Goal: Task Accomplishment & Management: Complete application form

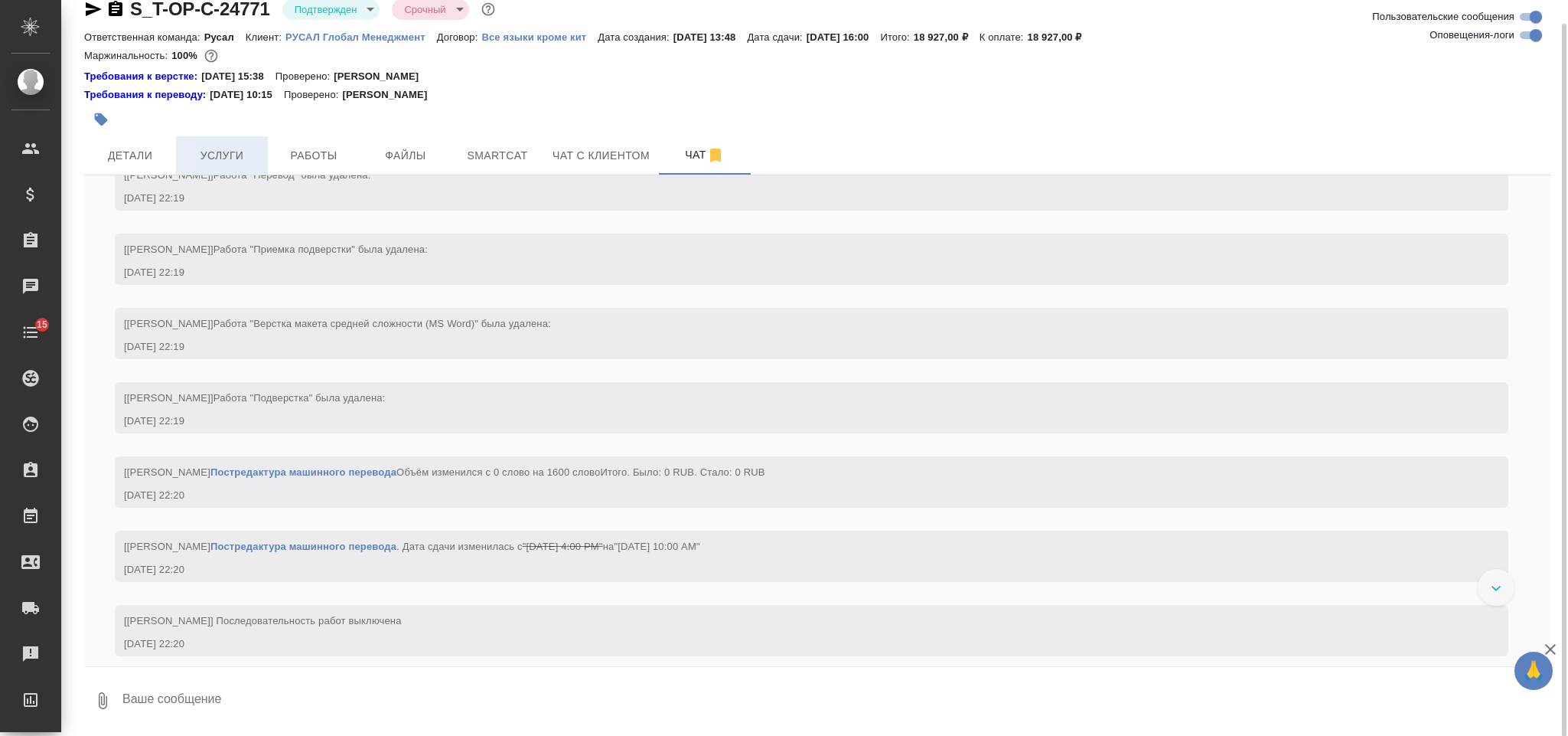
scroll to position [2189, 0]
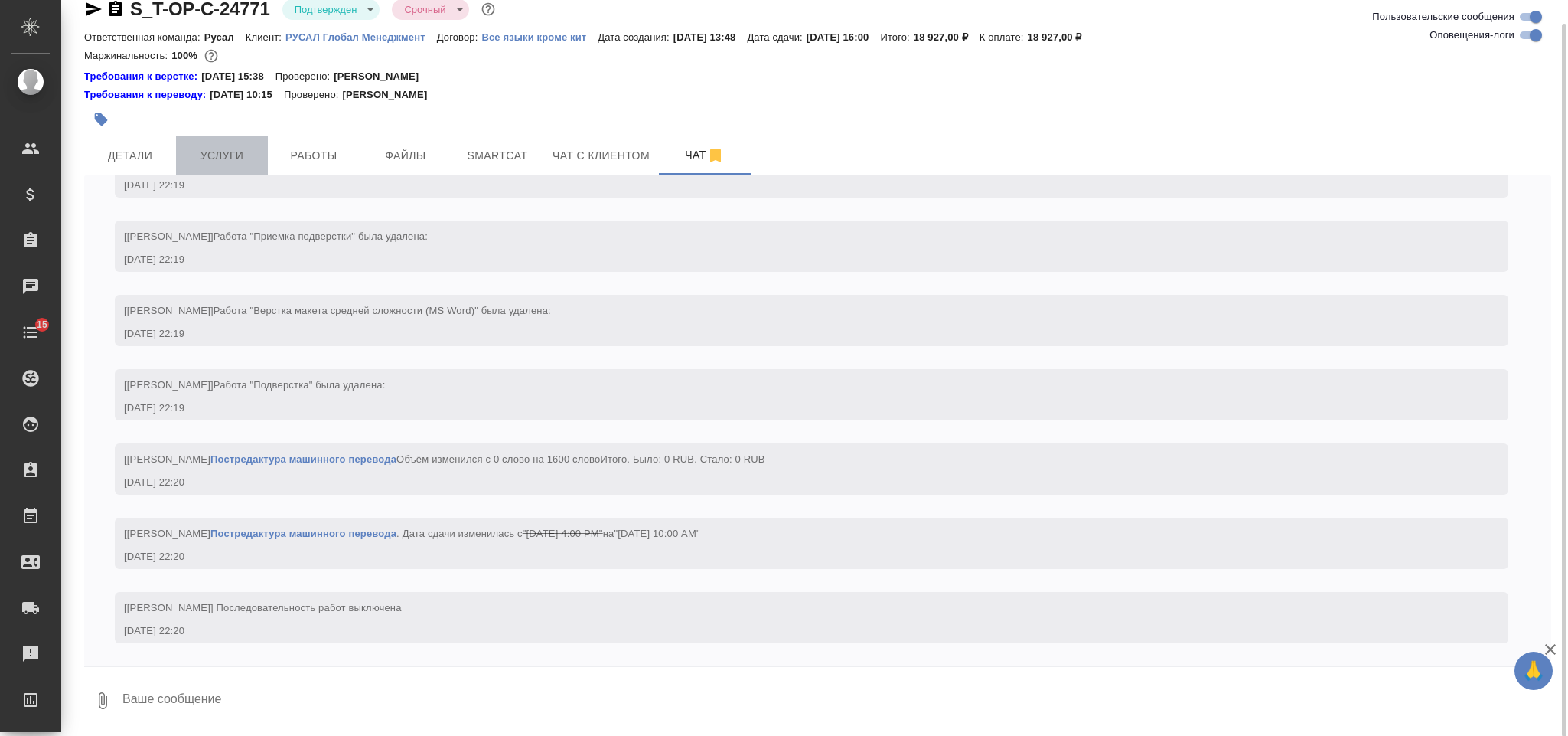
click at [245, 147] on span "Услуги" at bounding box center [221, 156] width 74 height 19
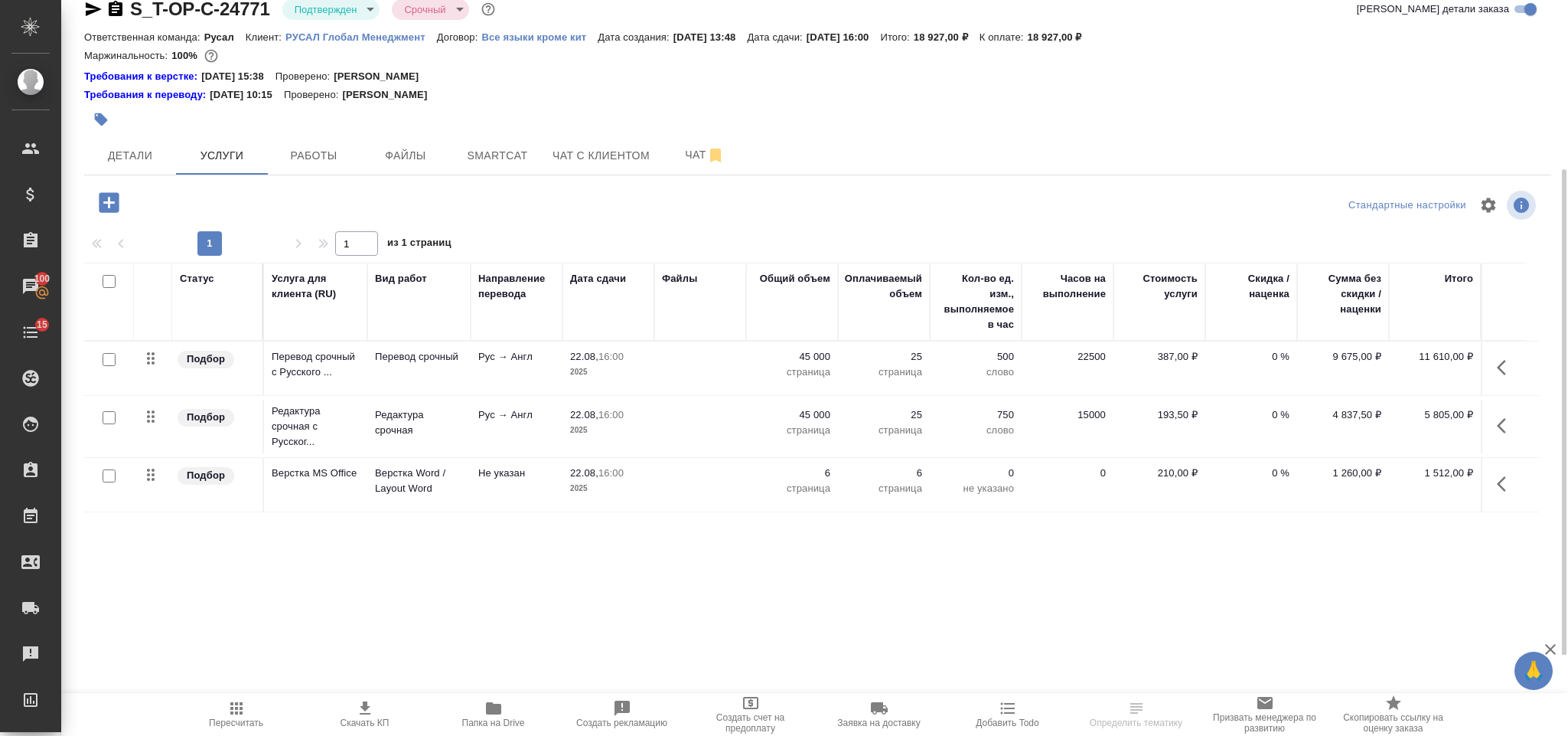
scroll to position [104, 0]
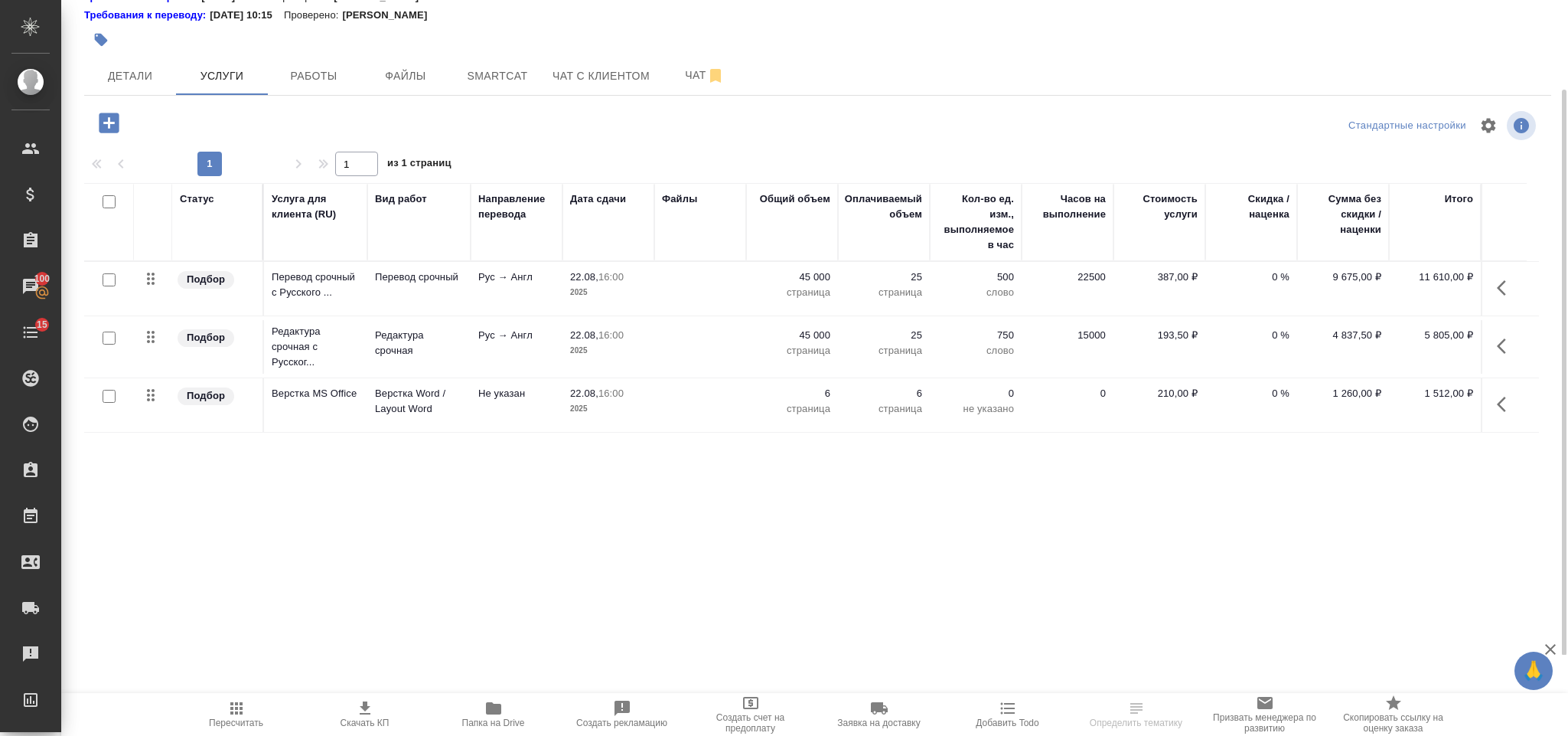
click at [1121, 276] on p "387,00 ₽" at bounding box center [1159, 277] width 77 height 15
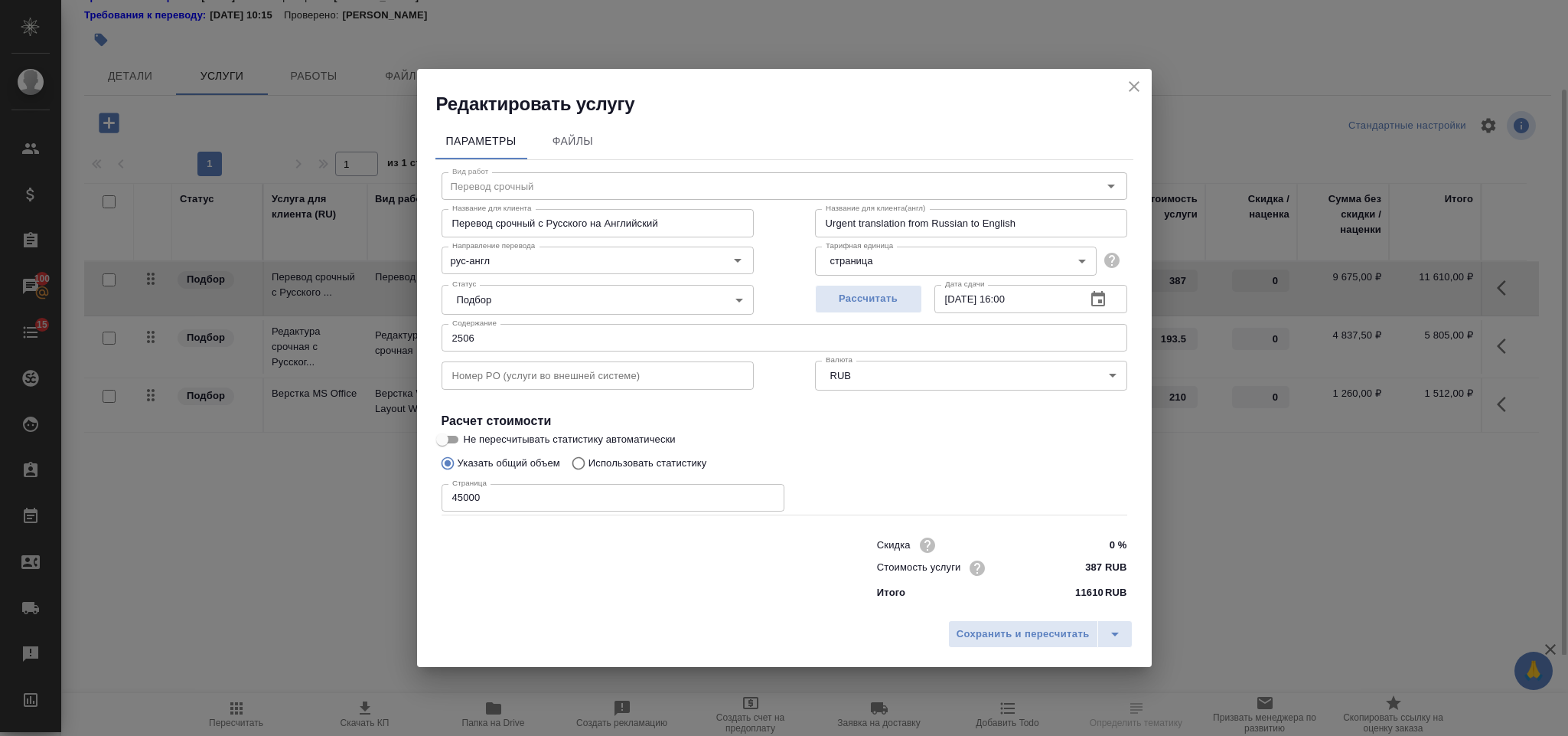
type input "Перевод срочный"
type input "рус-англ"
click at [1134, 83] on icon "close" at bounding box center [1133, 86] width 18 height 18
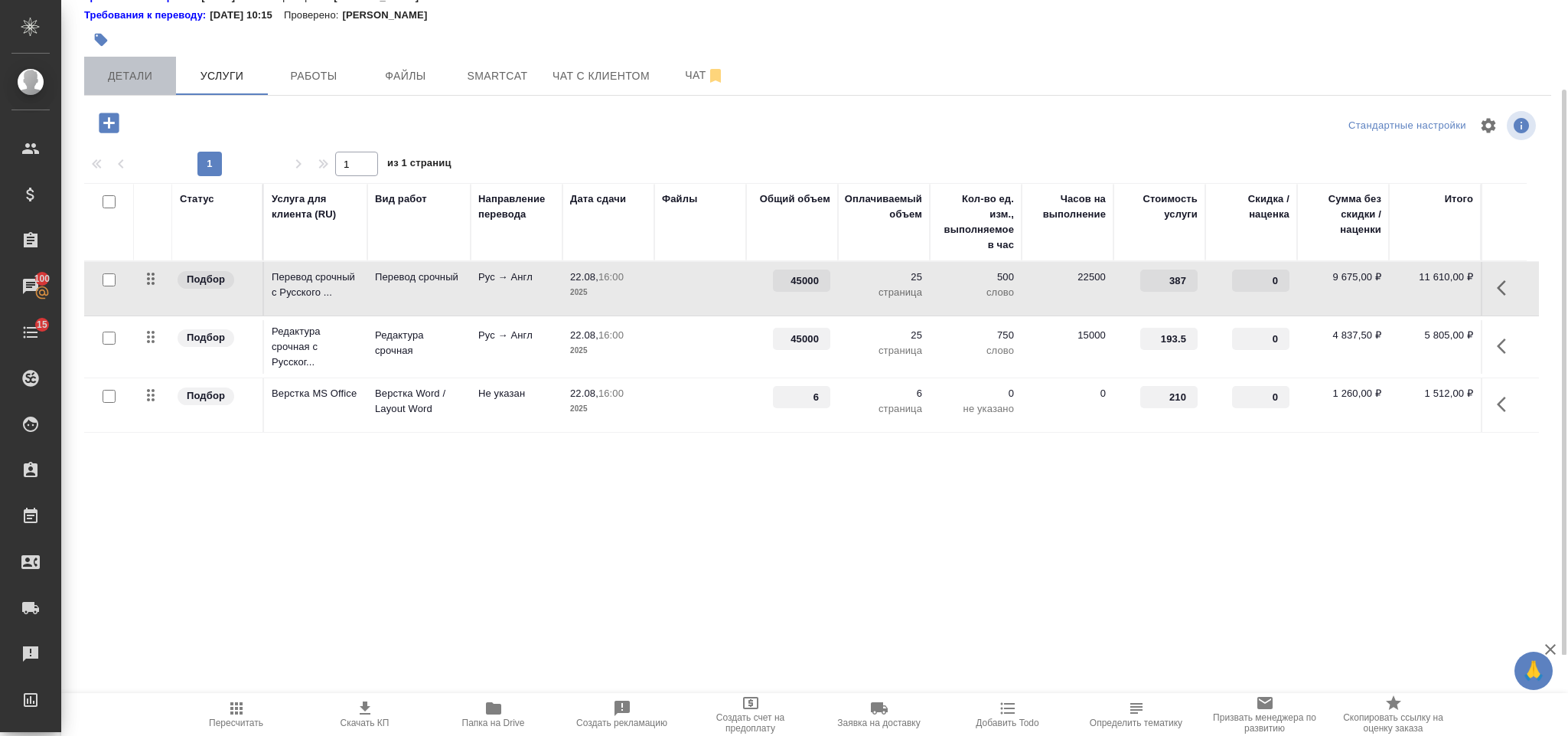
click at [162, 82] on span "Детали" at bounding box center [129, 76] width 74 height 19
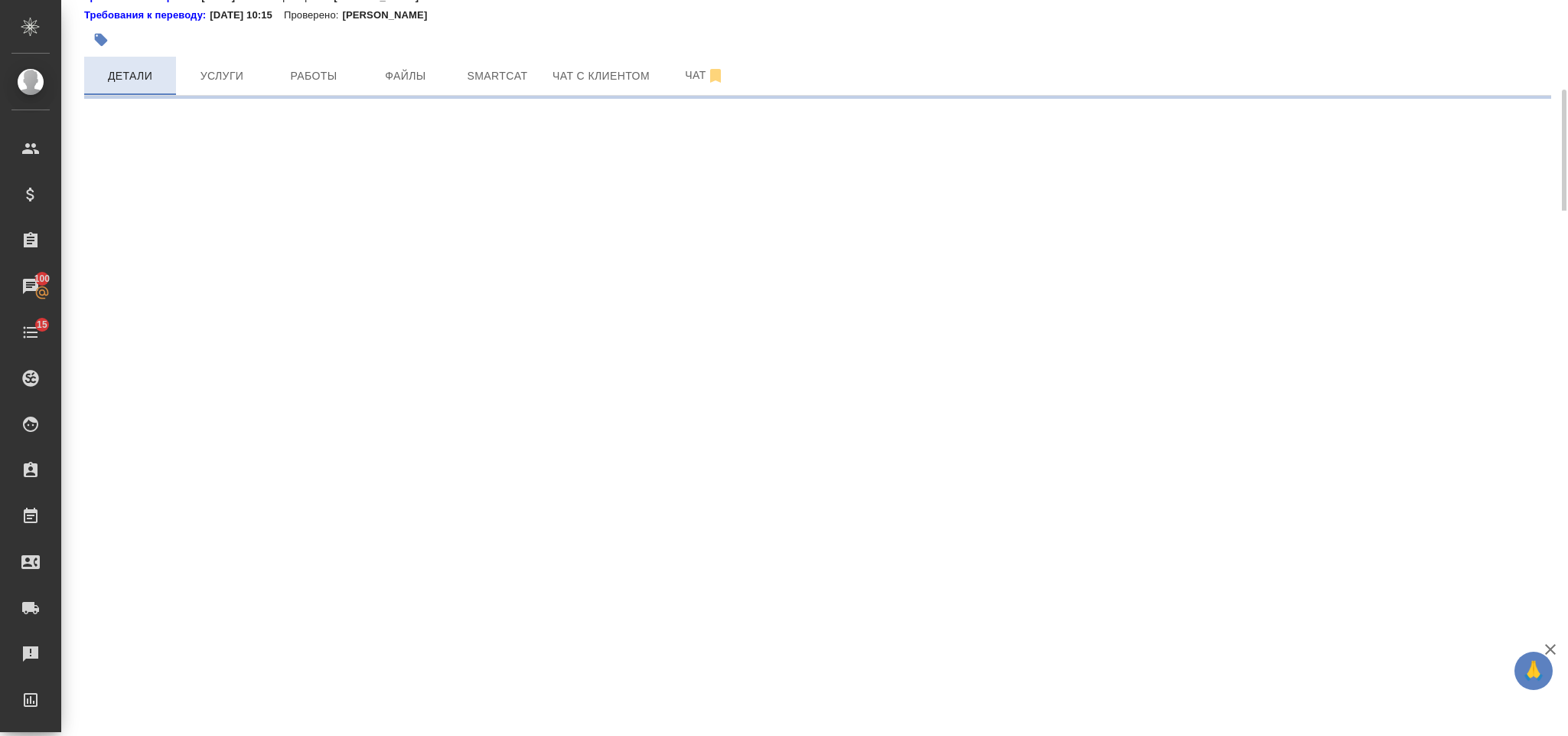
select select "RU"
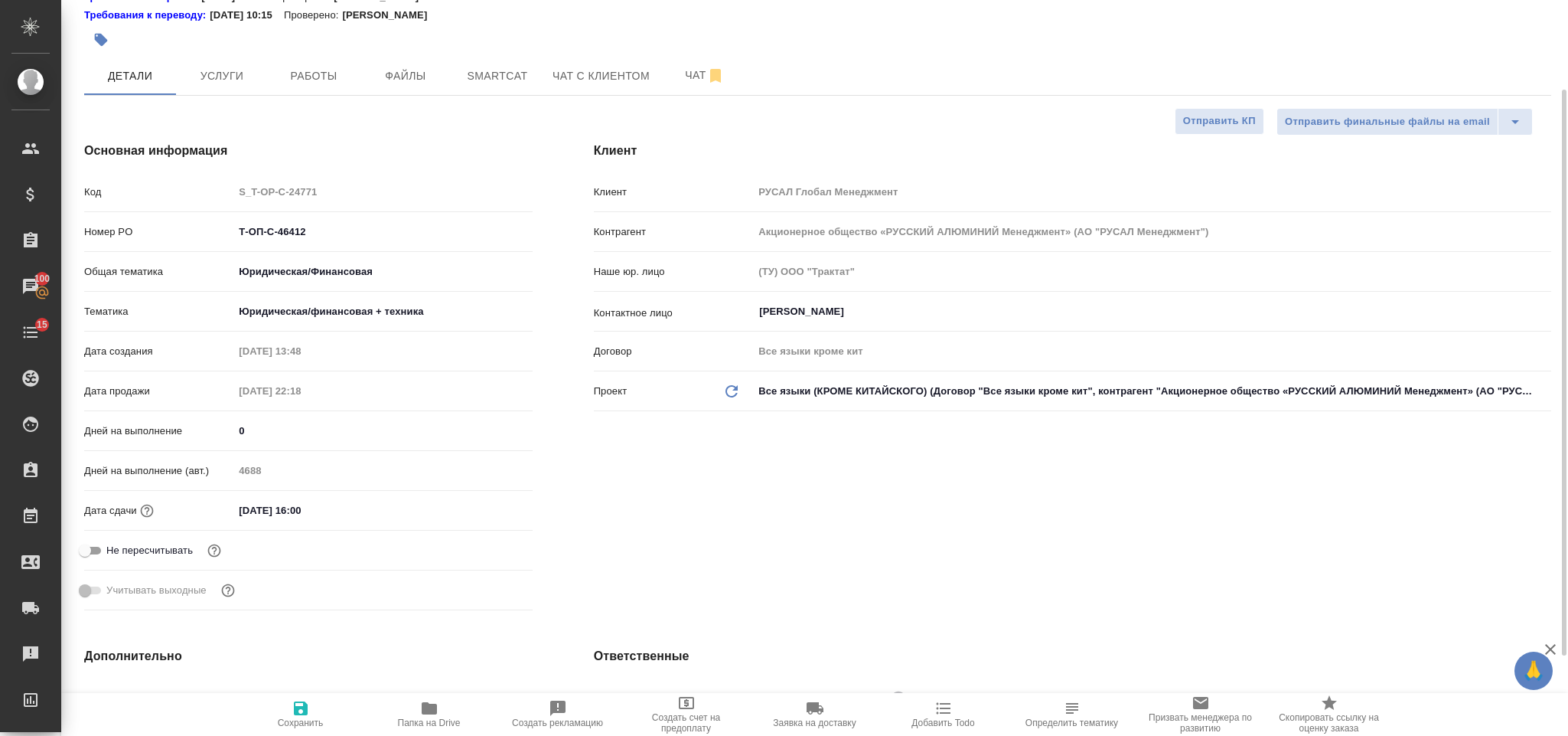
type textarea "x"
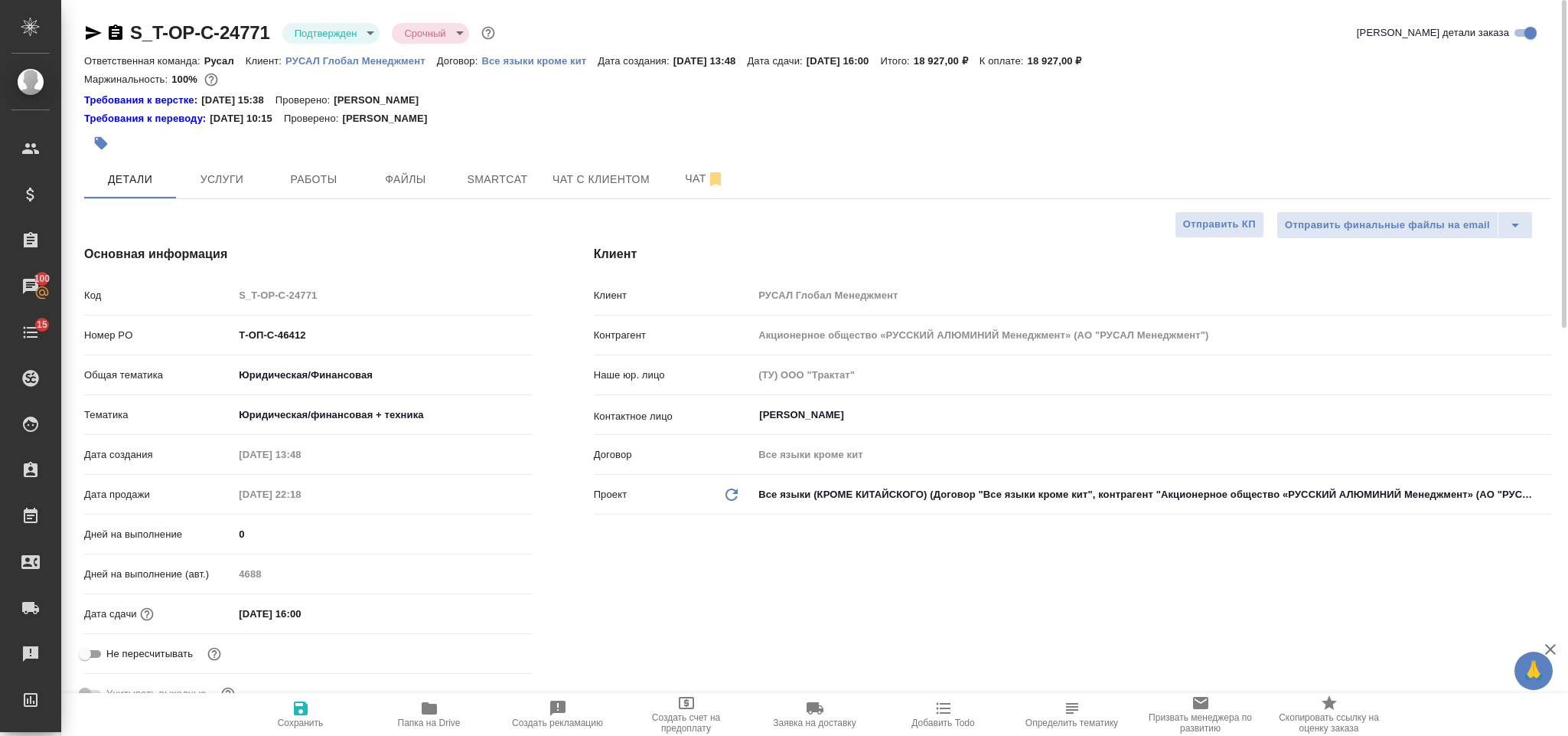
type textarea "x"
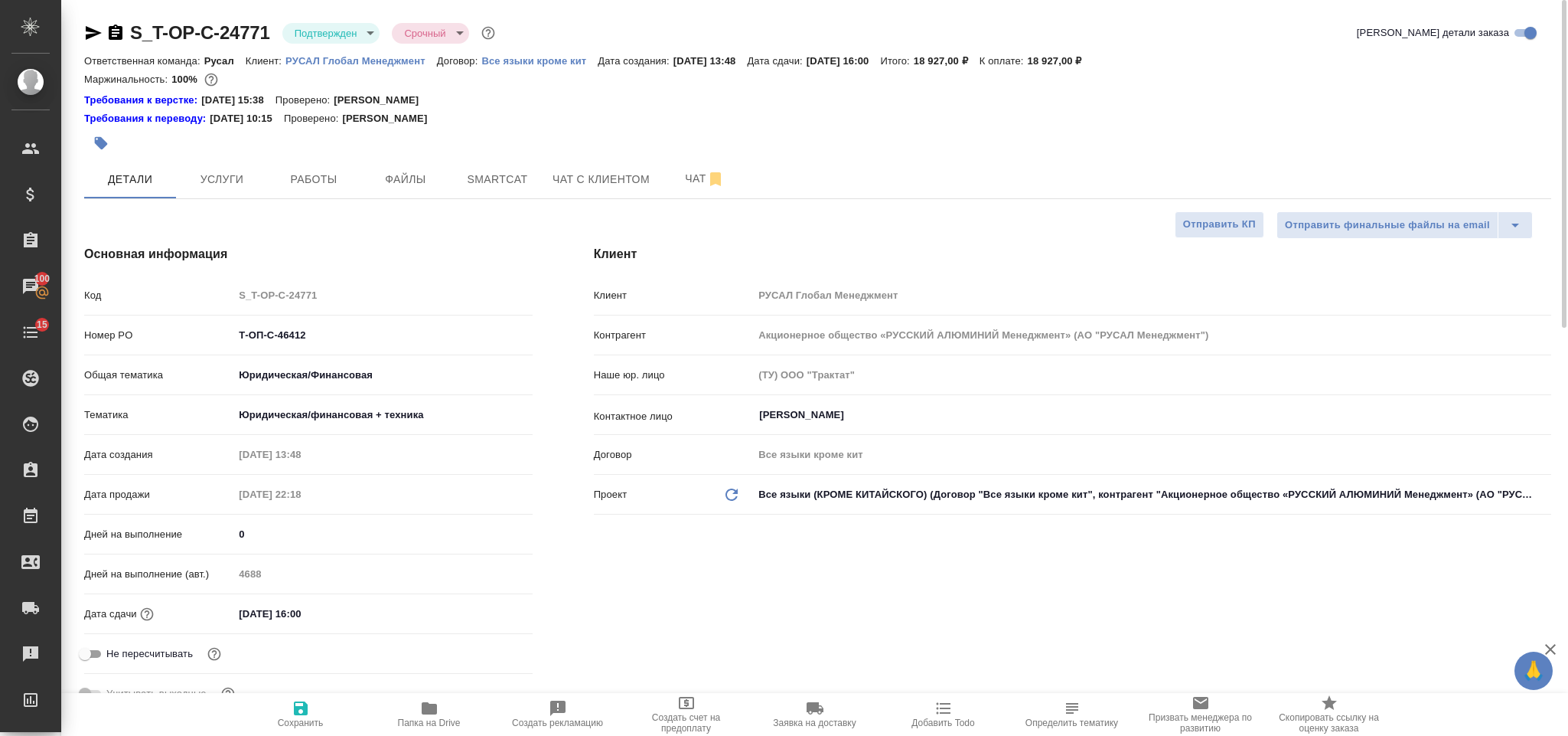
type textarea "x"
click at [348, 607] on input "[DATE] 16:00" at bounding box center [301, 613] width 134 height 22
click at [489, 602] on div "Дата сдачи [DATE] 16:00" at bounding box center [308, 613] width 448 height 27
click at [487, 611] on icon "button" at bounding box center [488, 612] width 18 height 18
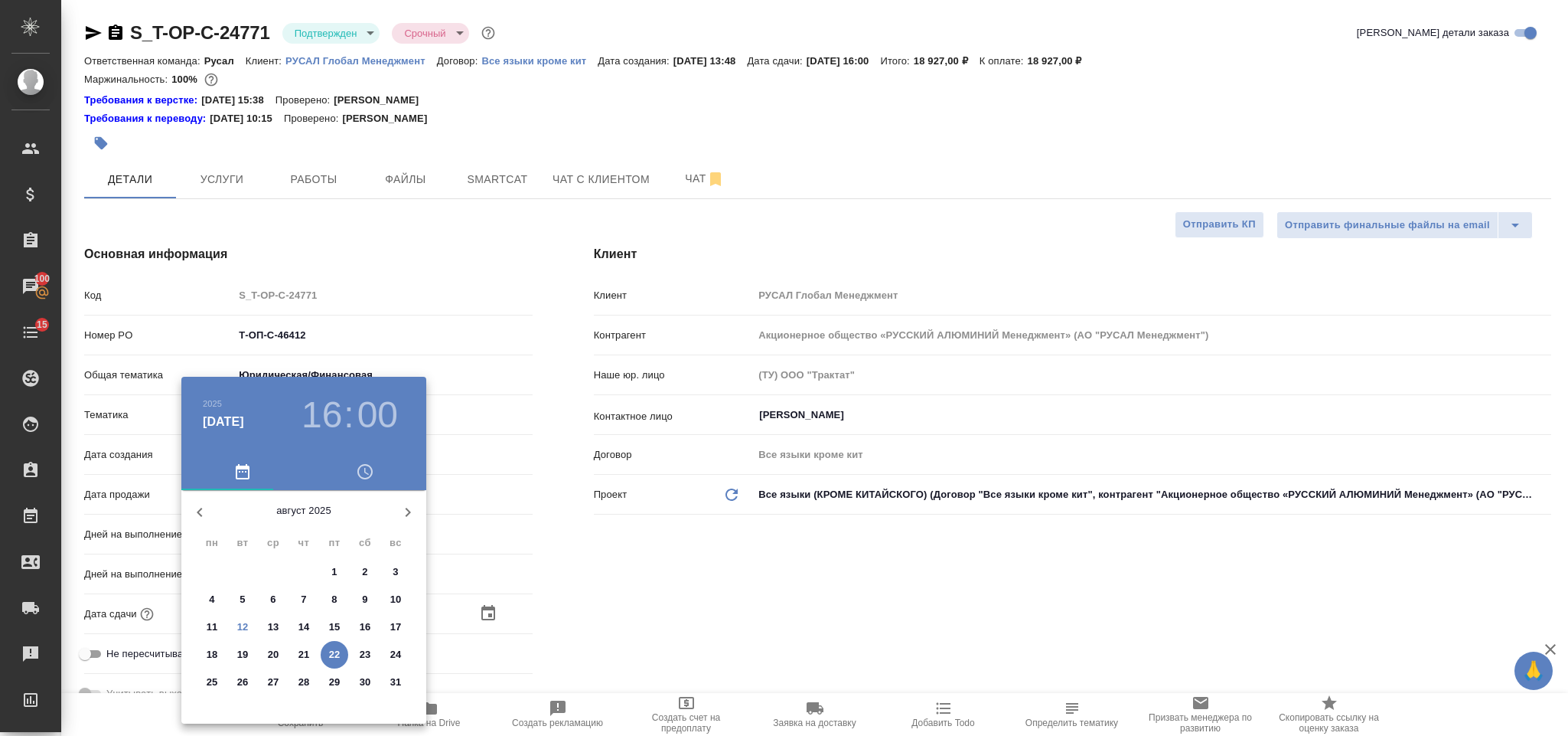
click at [303, 621] on p "14" at bounding box center [305, 627] width 11 height 15
type input "[DATE] 16:00"
type textarea "x"
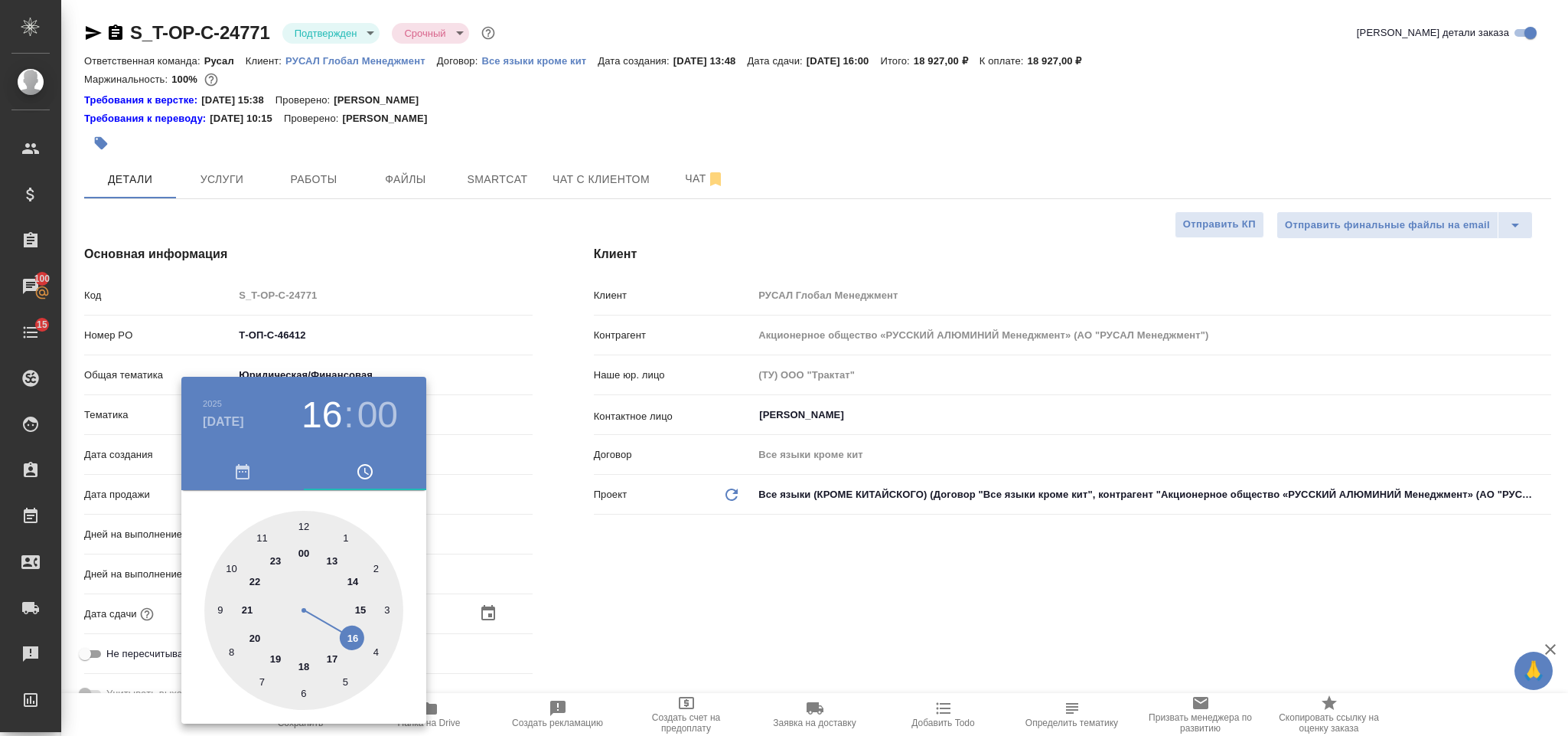
click at [358, 632] on div at bounding box center [304, 610] width 199 height 199
type textarea "x"
click at [306, 687] on div at bounding box center [304, 610] width 199 height 199
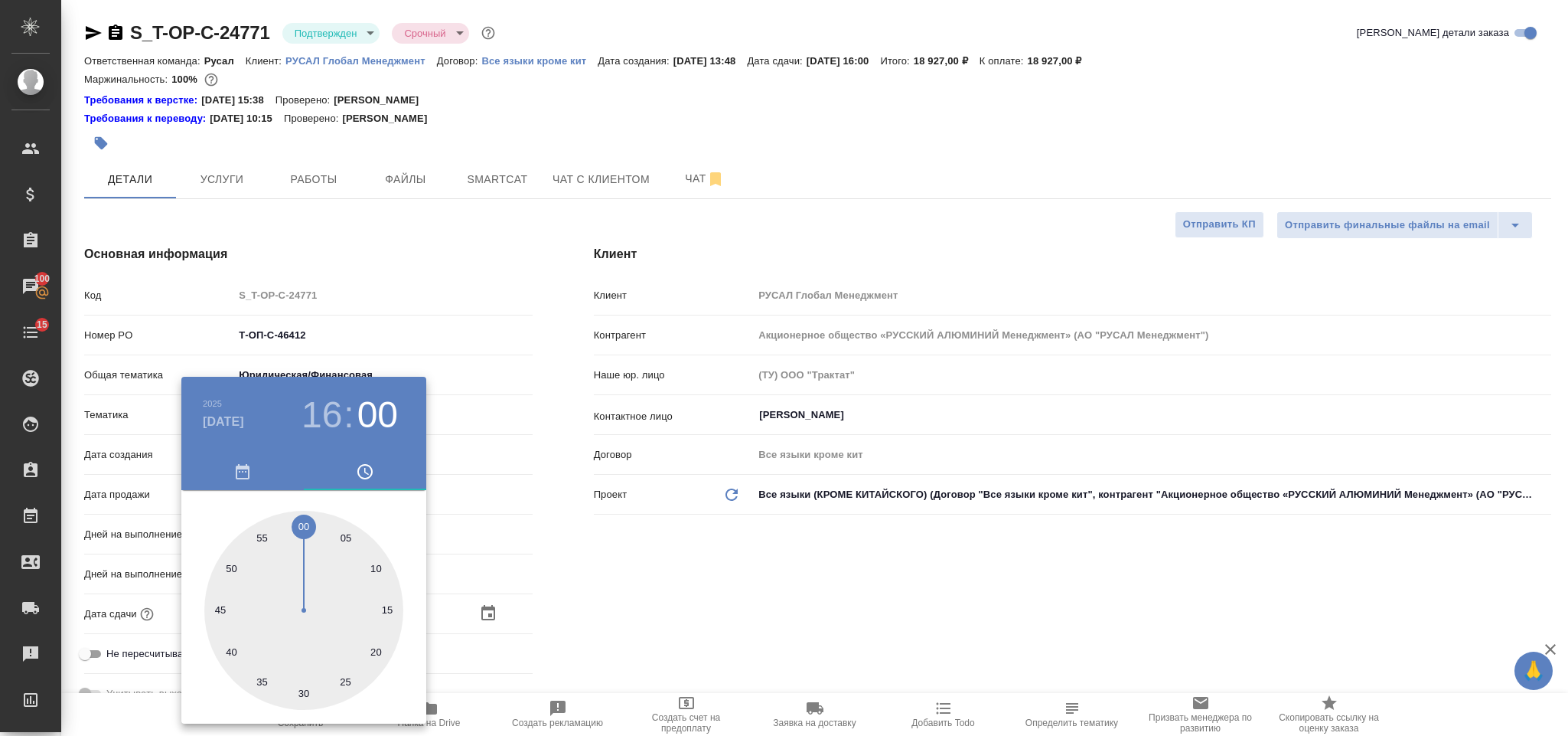
type input "[DATE] 16:30"
type textarea "x"
click at [600, 590] on div at bounding box center [784, 368] width 1568 height 736
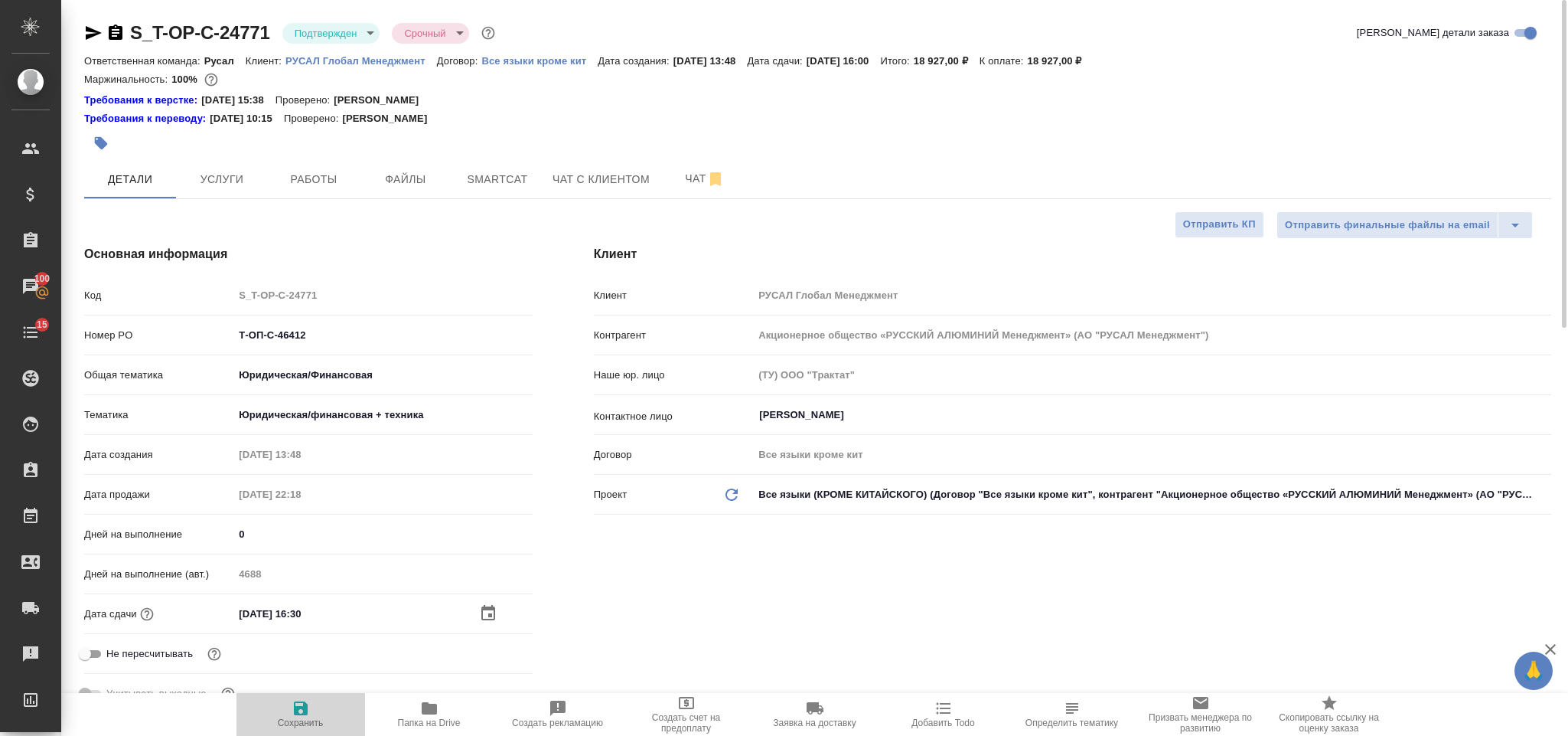
click at [299, 724] on span "Сохранить" at bounding box center [301, 722] width 46 height 11
type textarea "x"
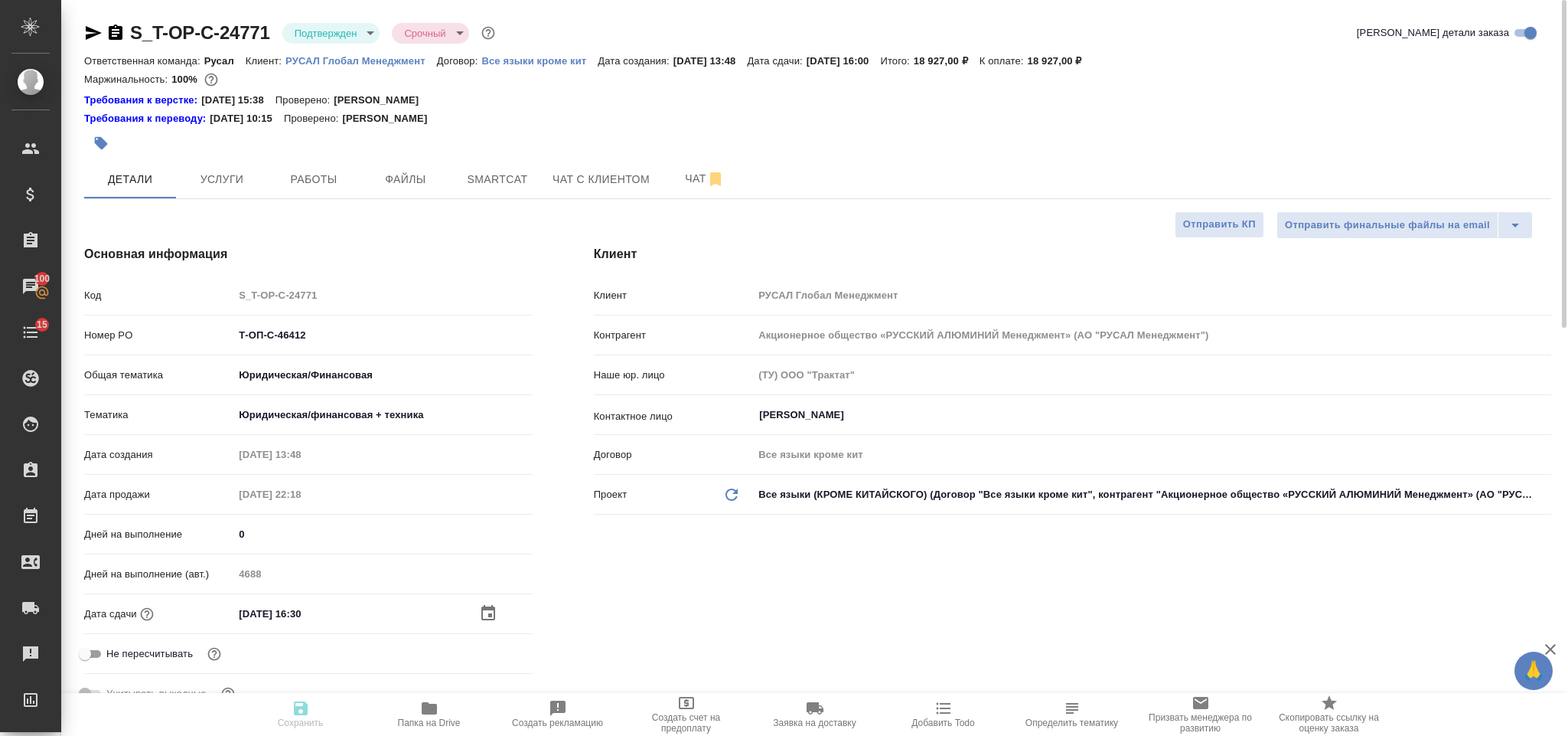
type textarea "x"
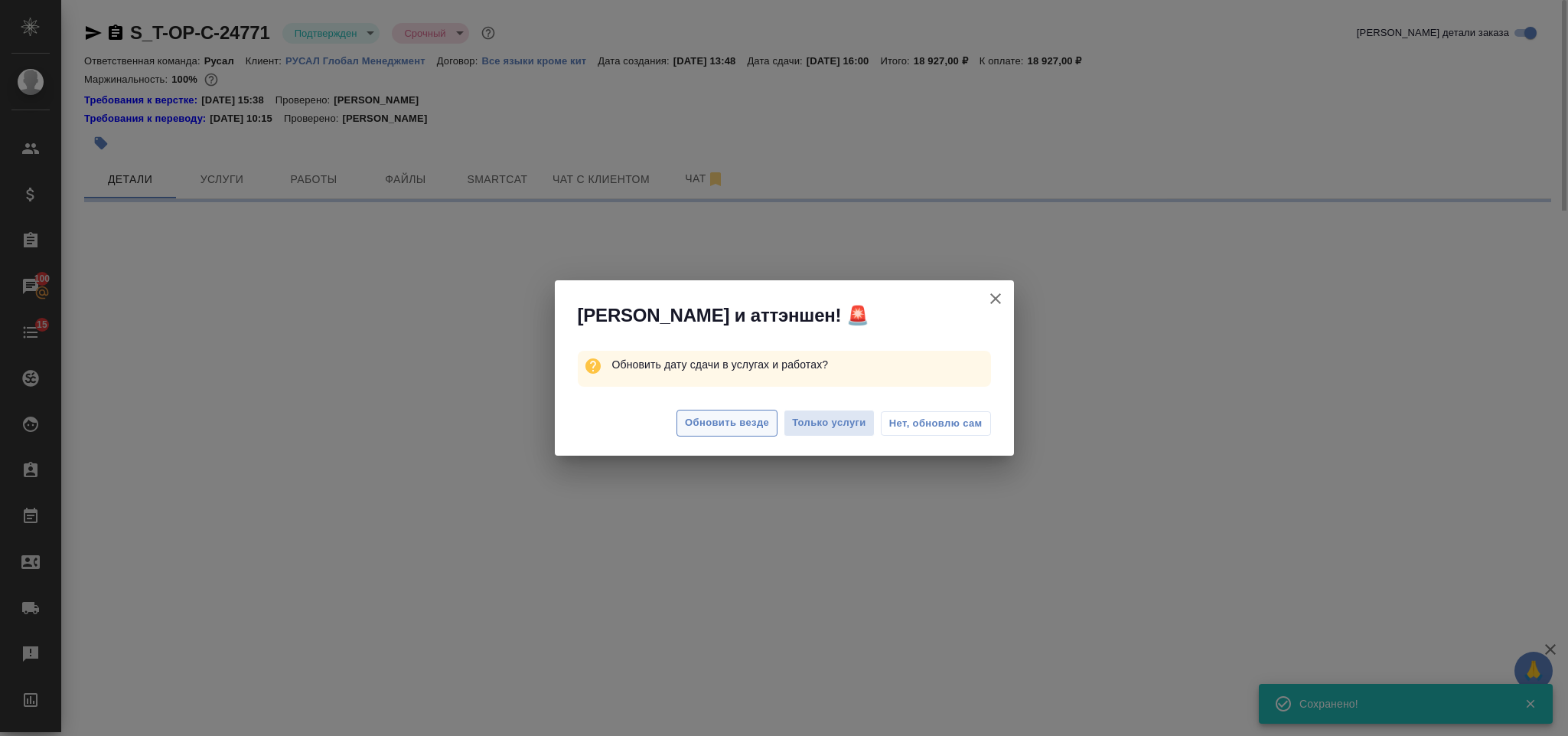
select select "RU"
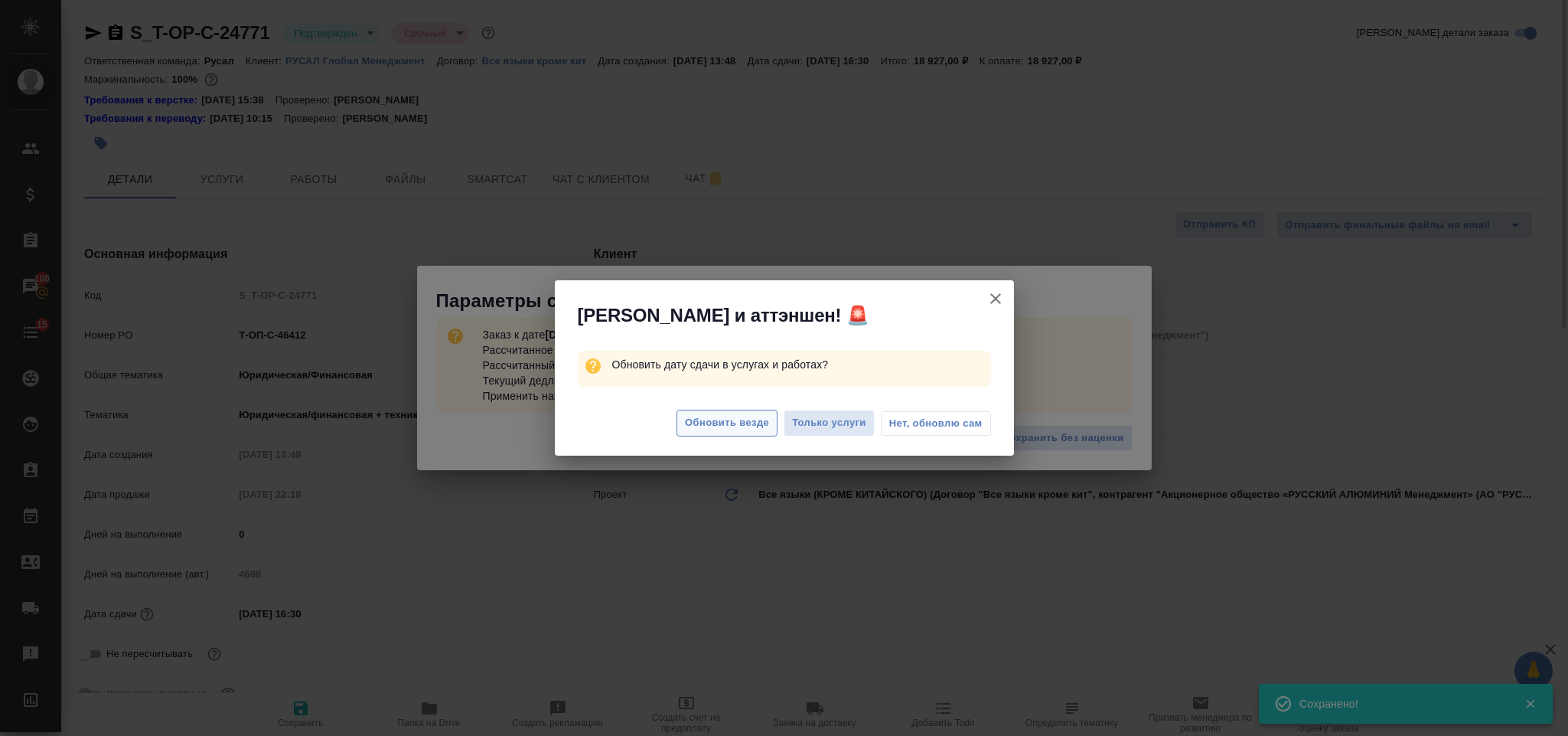
type textarea "x"
click at [794, 423] on span "Только услуги" at bounding box center [829, 423] width 74 height 17
type textarea "x"
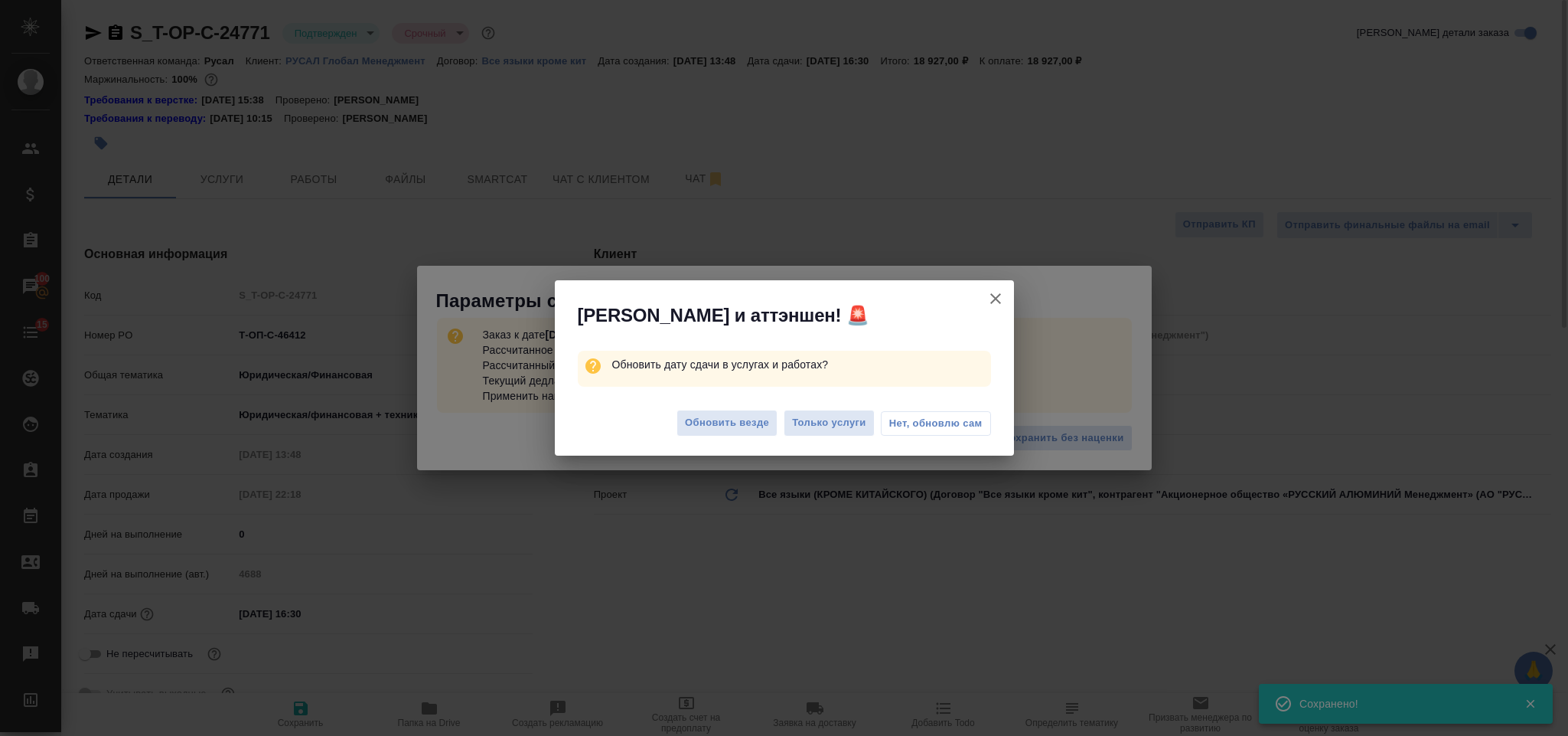
type textarea "x"
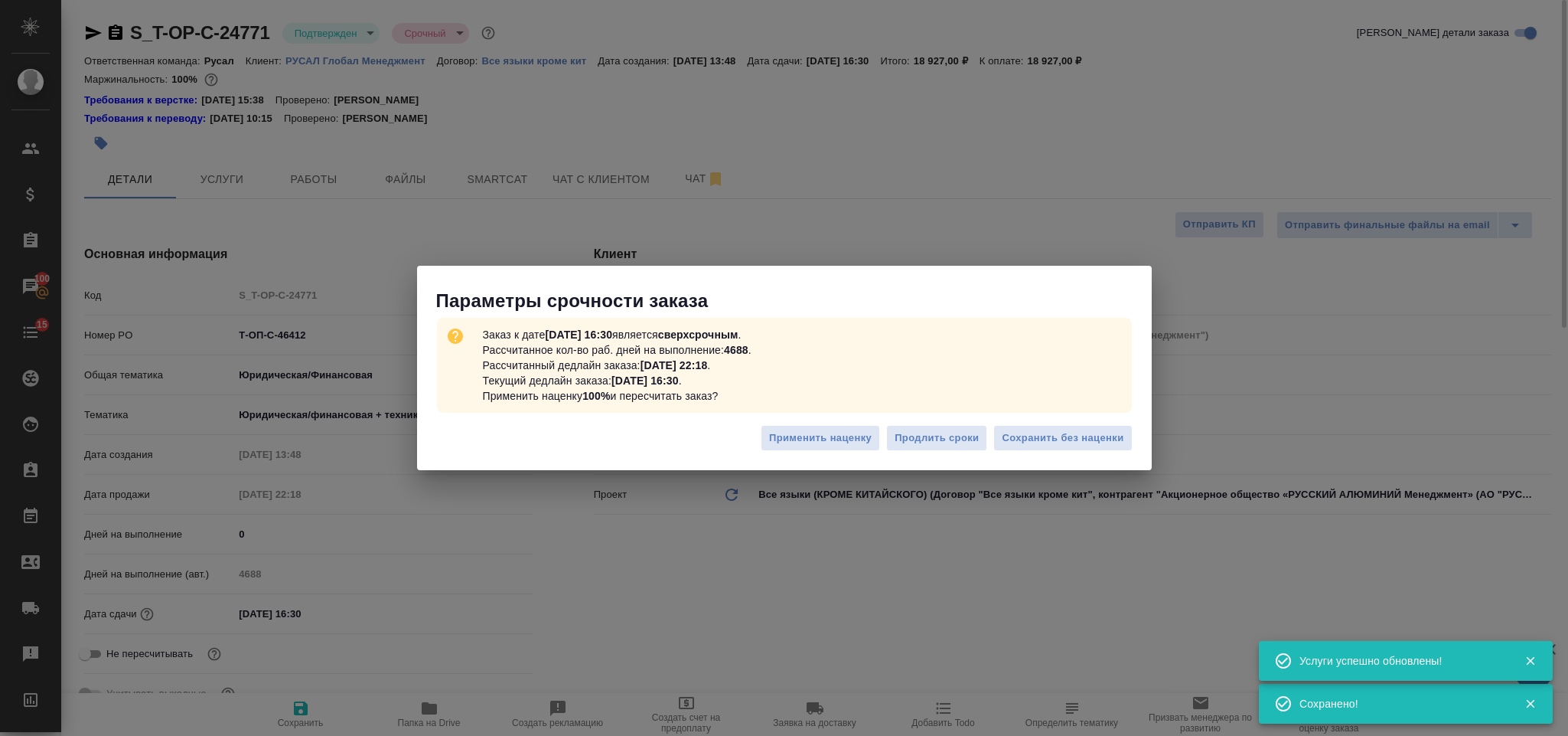
click at [1040, 443] on span "Сохранить без наценки" at bounding box center [1062, 438] width 122 height 17
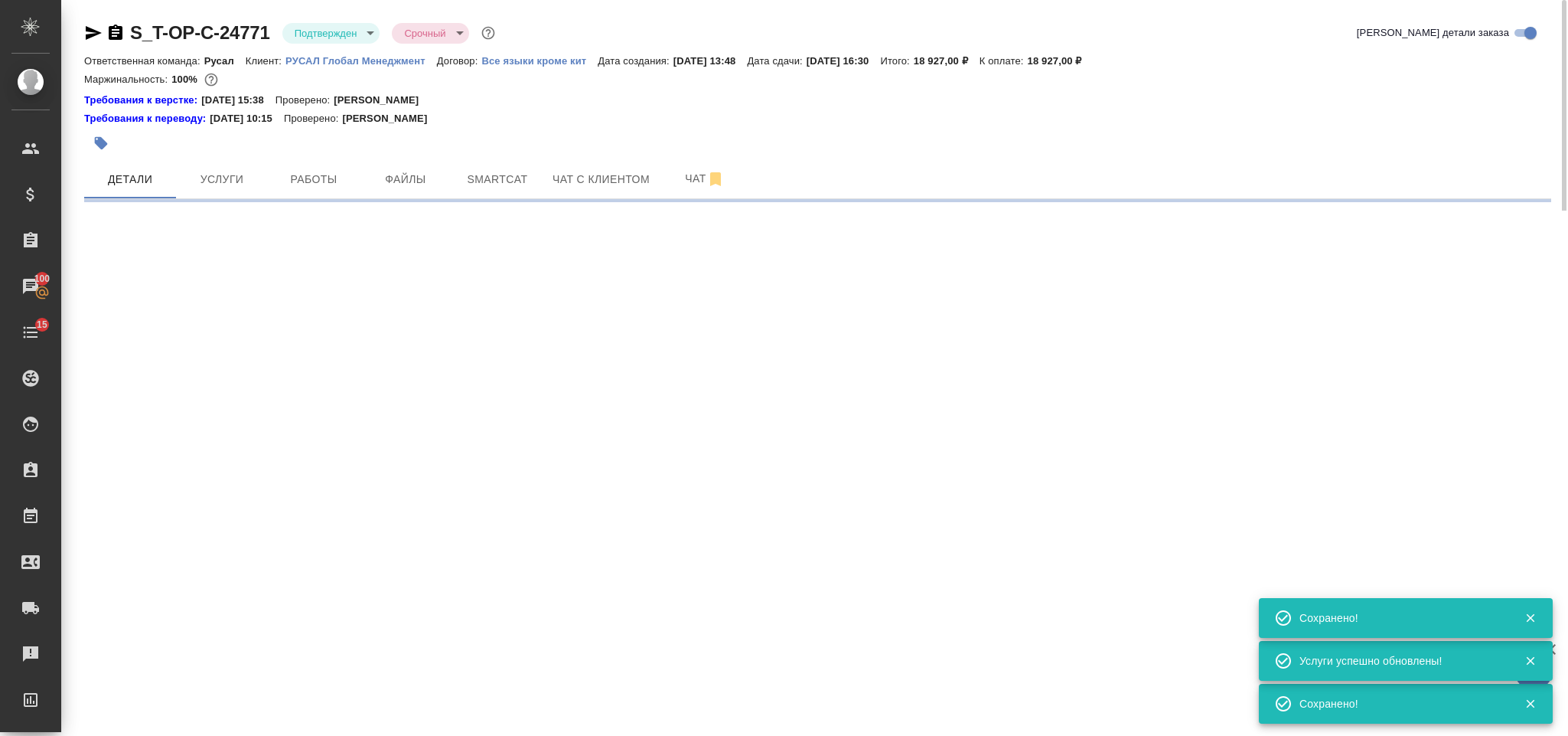
select select "RU"
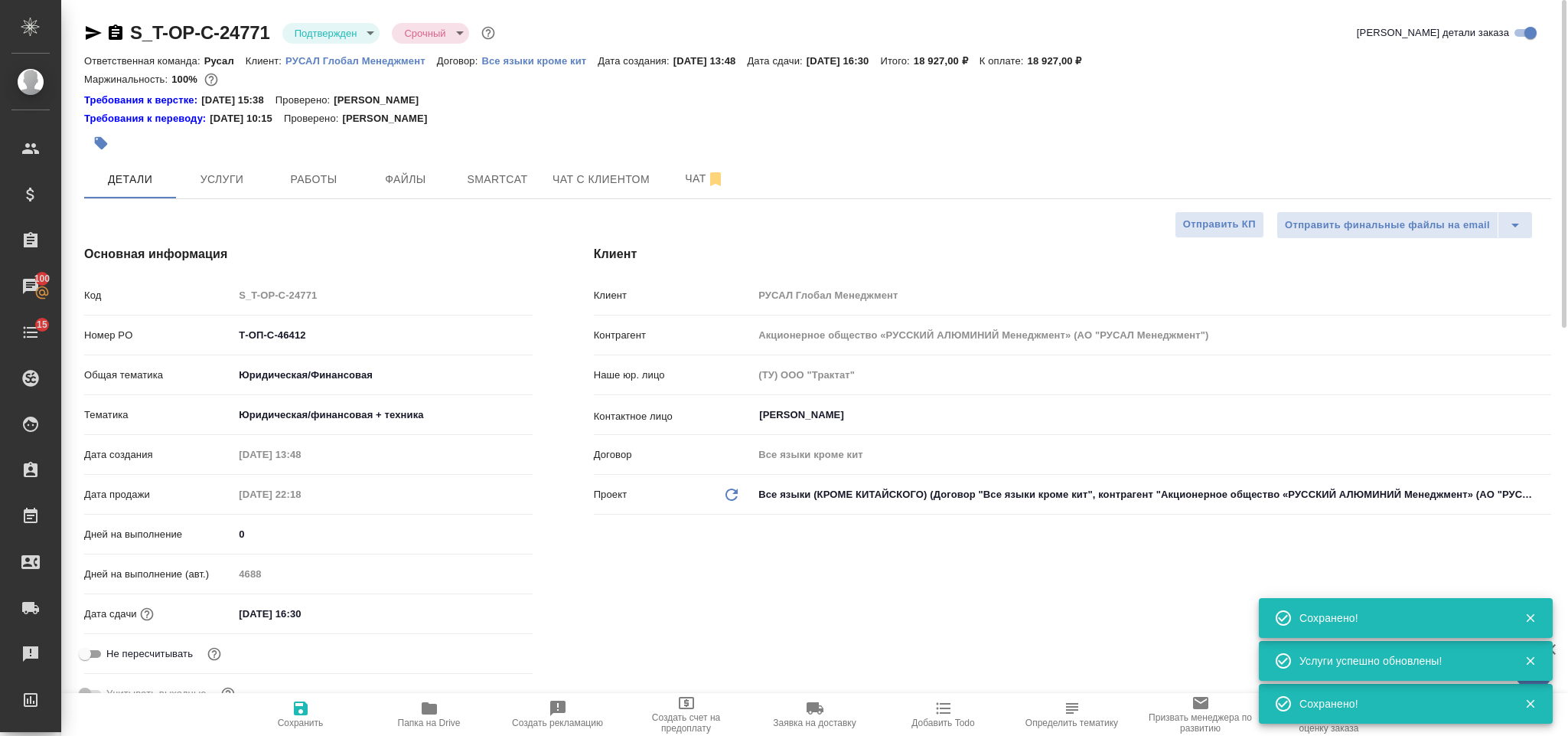
type textarea "x"
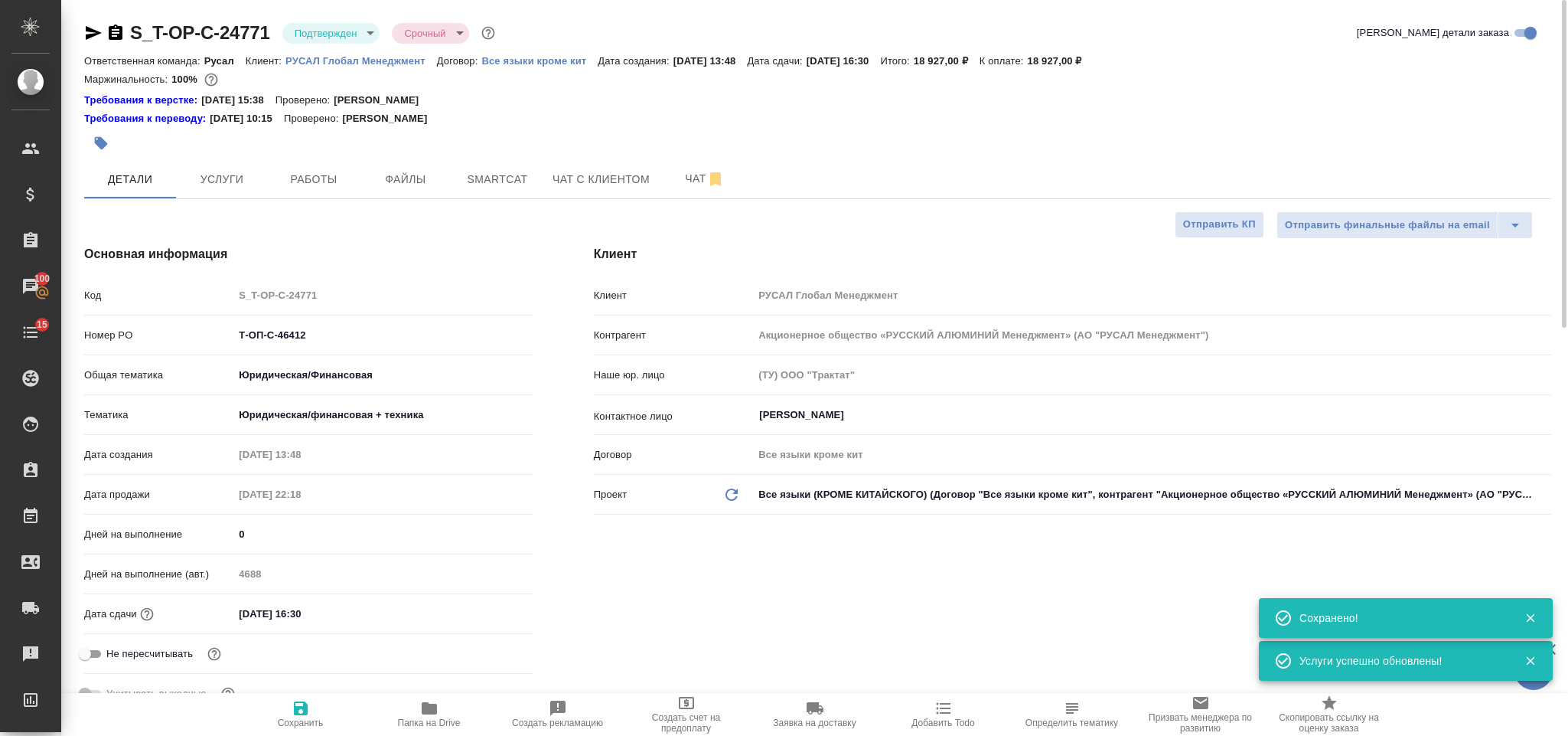
type textarea "x"
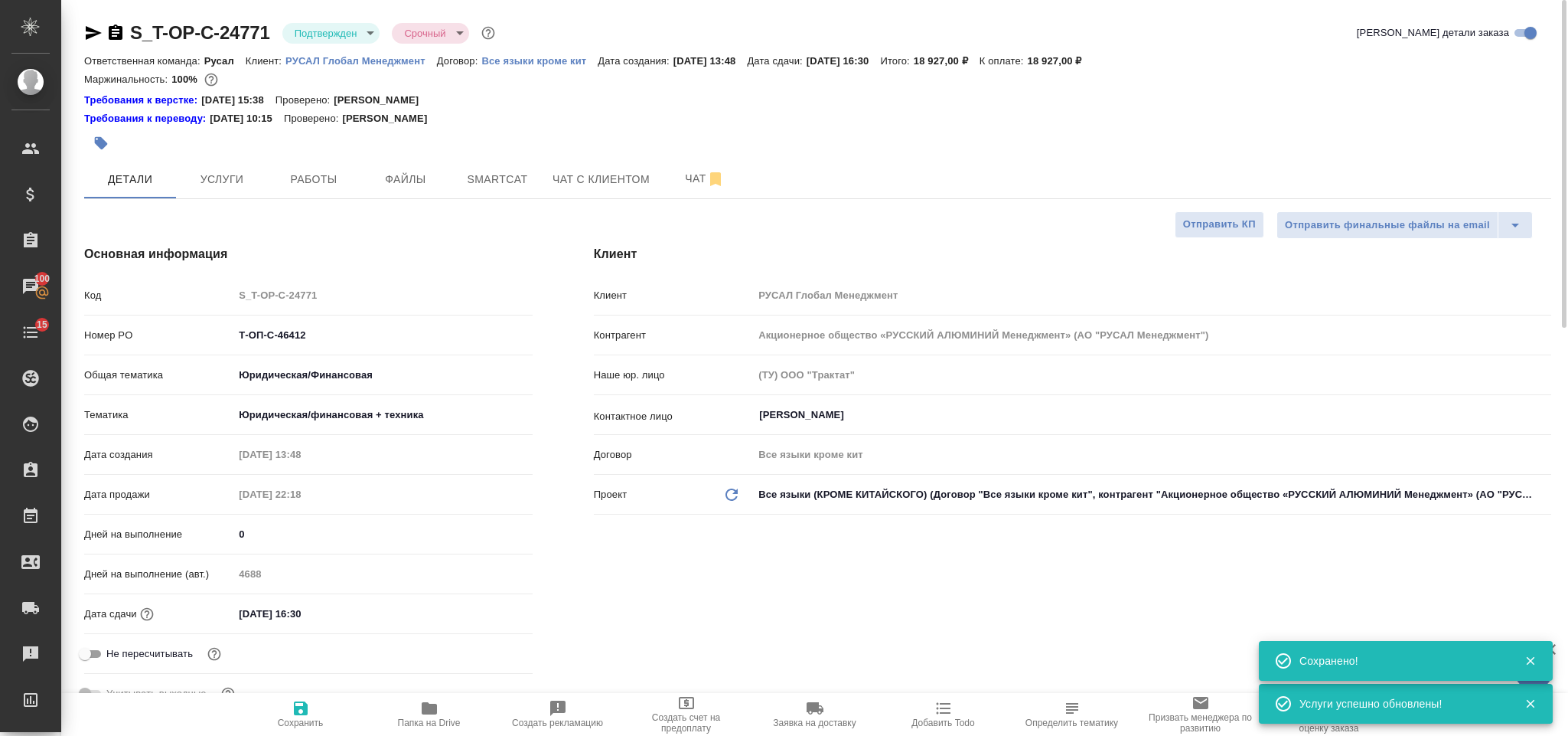
type textarea "x"
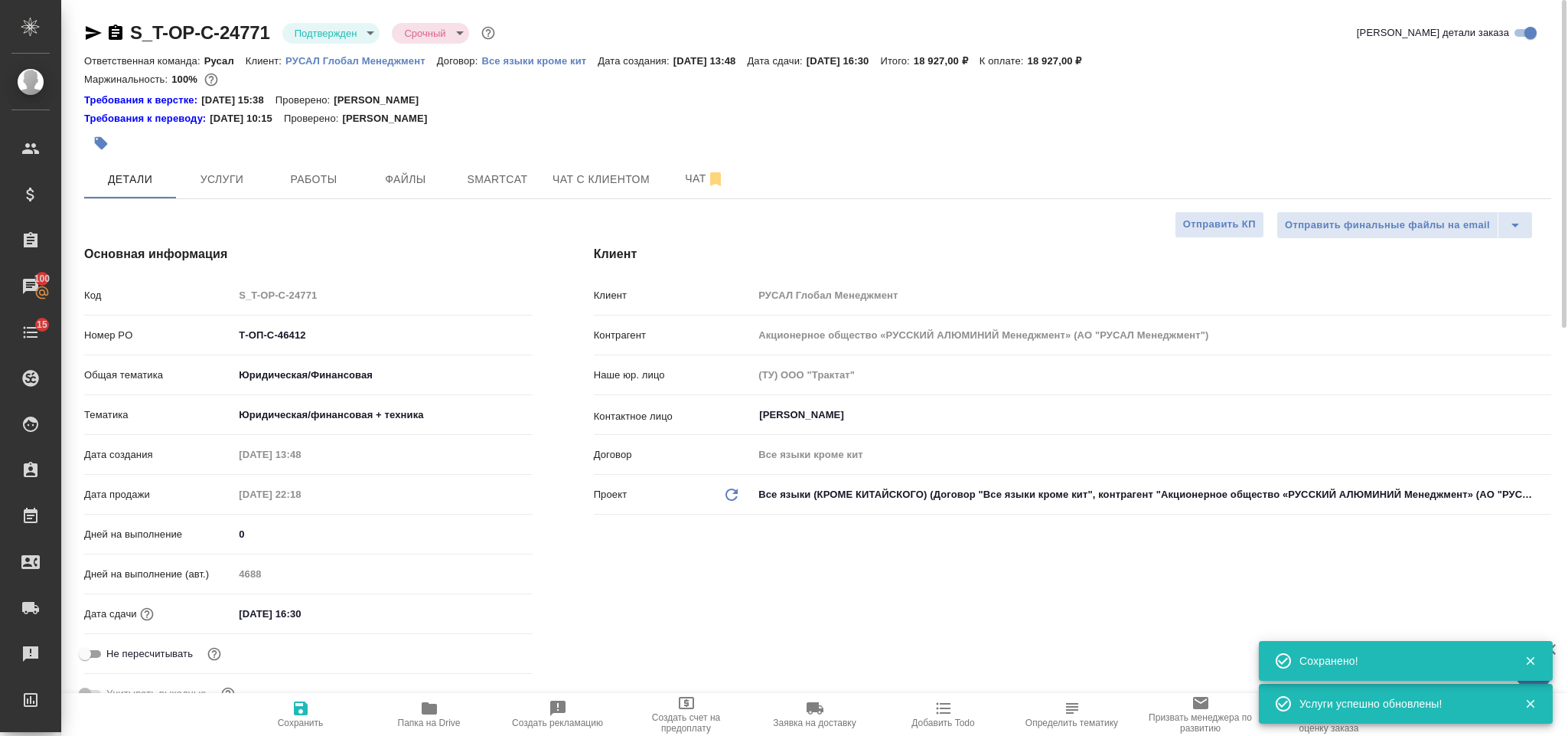
type textarea "x"
